Goal: Connect with others: Connect with others

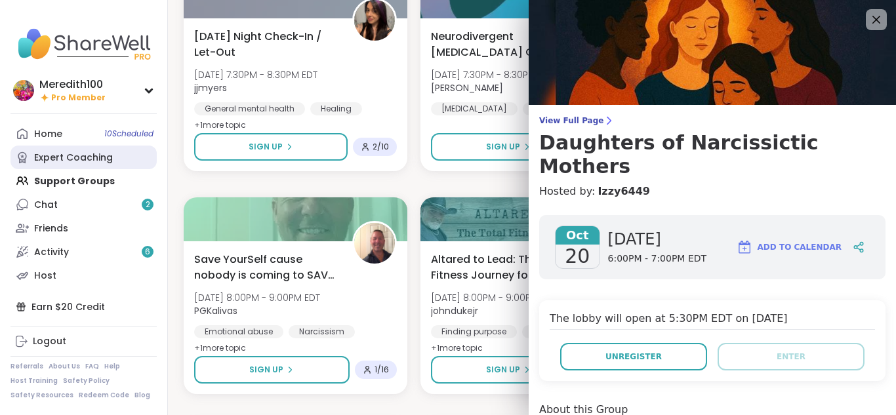
scroll to position [323, 0]
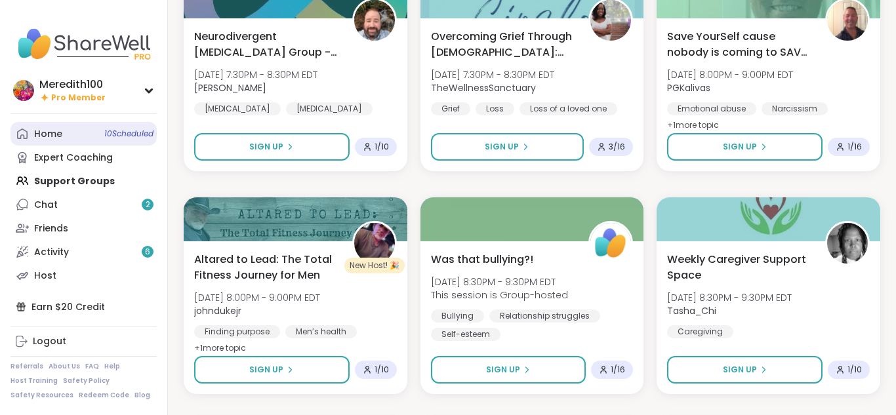
click at [54, 135] on div "Home 10 Scheduled" at bounding box center [48, 134] width 28 height 13
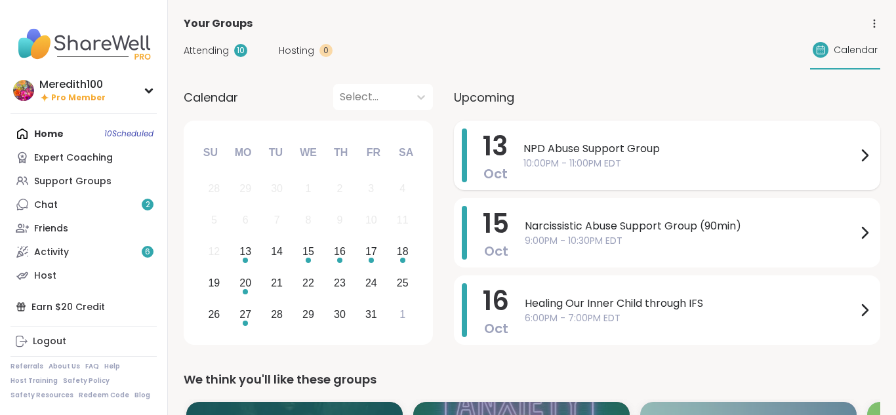
click at [701, 165] on span "10:00PM - 11:00PM EDT" at bounding box center [690, 164] width 333 height 14
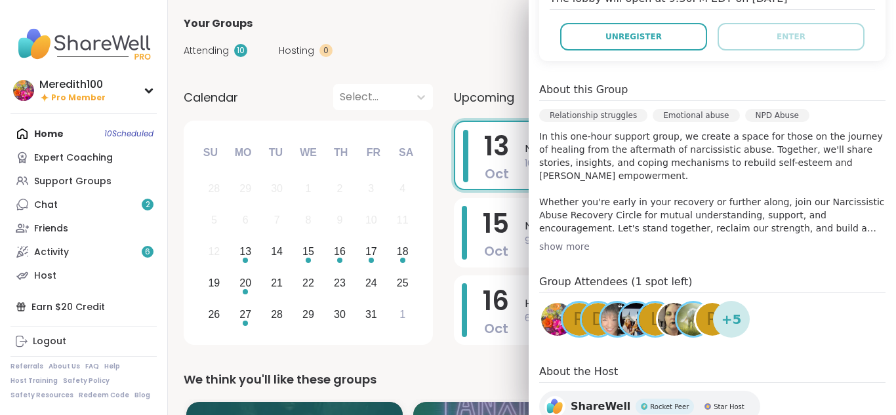
scroll to position [299, 0]
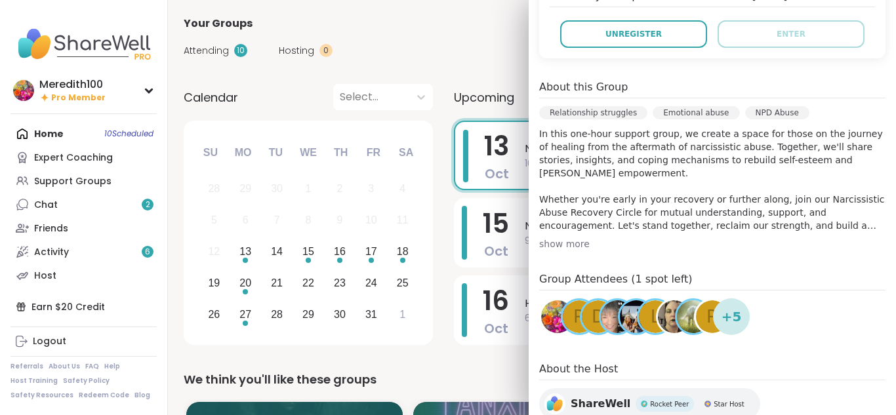
click at [707, 315] on span "r" at bounding box center [713, 317] width 12 height 26
click at [688, 322] on img at bounding box center [693, 316] width 33 height 33
click at [648, 317] on div "L" at bounding box center [655, 316] width 33 height 33
click at [577, 310] on span "R" at bounding box center [579, 317] width 12 height 26
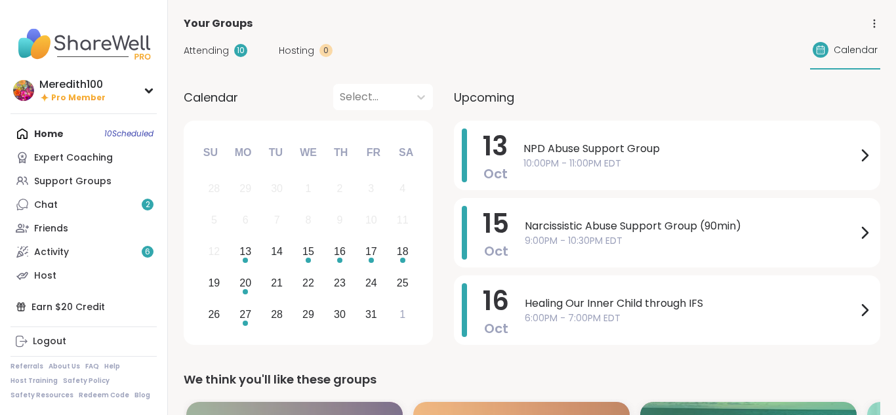
click at [56, 136] on div "Home 10 Scheduled Expert Coaching Support Groups Chat 2 Friends Activity 6 Host" at bounding box center [83, 204] width 146 height 165
